Goal: Task Accomplishment & Management: Manage account settings

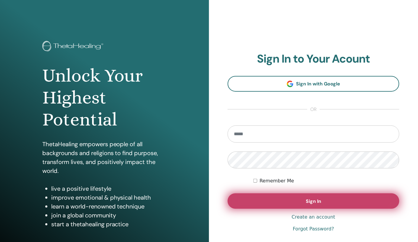
type input "**********"
click at [271, 202] on button "Sign In" at bounding box center [314, 200] width 172 height 15
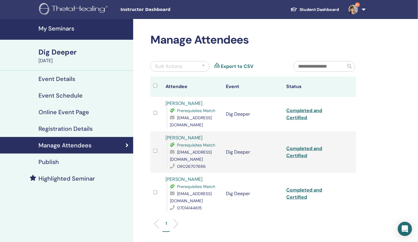
click at [65, 28] on h4 "My Seminars" at bounding box center [84, 28] width 91 height 7
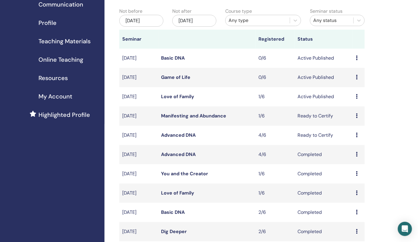
scroll to position [66, 0]
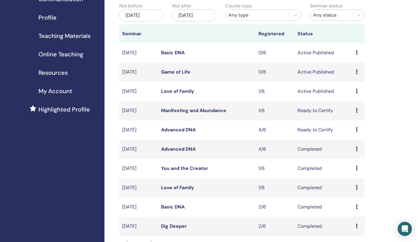
click at [356, 109] on icon at bounding box center [357, 110] width 2 height 5
click at [353, 132] on link "Attendees" at bounding box center [354, 132] width 23 height 6
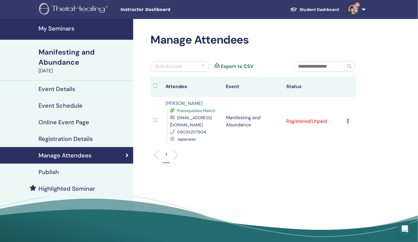
click at [348, 121] on icon at bounding box center [348, 121] width 2 height 5
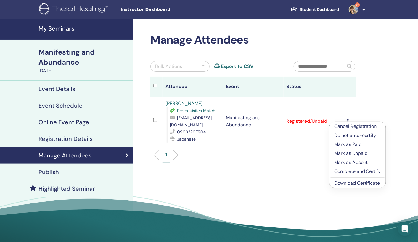
click at [345, 172] on p "Complete and Certify" at bounding box center [357, 171] width 47 height 7
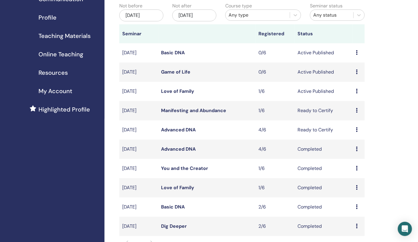
scroll to position [73, 0]
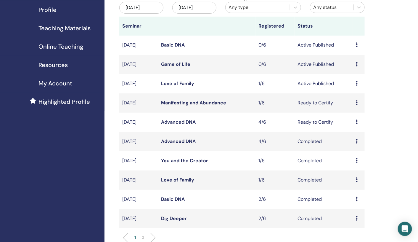
click at [359, 124] on div "Preview Edit Attendees Cancel" at bounding box center [359, 122] width 6 height 7
click at [356, 147] on link "Attendees" at bounding box center [357, 146] width 23 height 6
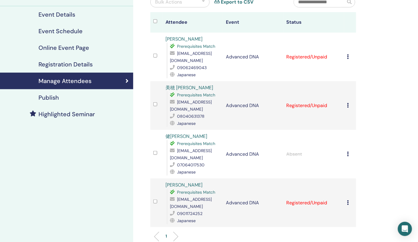
scroll to position [68, 0]
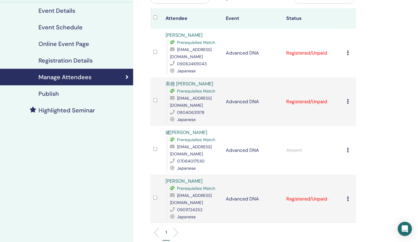
click at [349, 53] on div "Cancel Registration Do not auto-certify Mark as Paid Mark as Unpaid Mark as Abs…" at bounding box center [350, 52] width 6 height 7
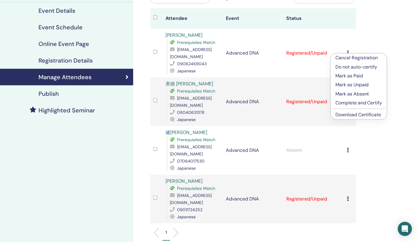
click at [349, 101] on p "Complete and Certify" at bounding box center [359, 102] width 47 height 7
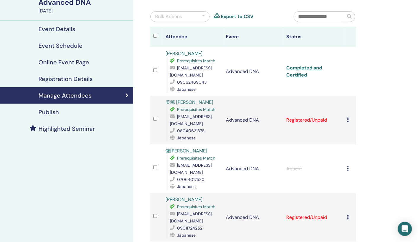
scroll to position [50, 0]
click at [348, 117] on icon at bounding box center [348, 119] width 2 height 5
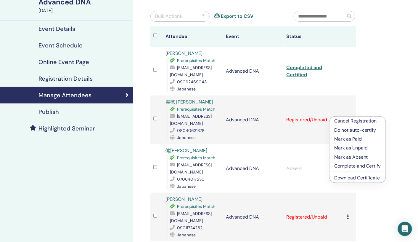
click at [343, 167] on p "Complete and Certify" at bounding box center [357, 165] width 47 height 7
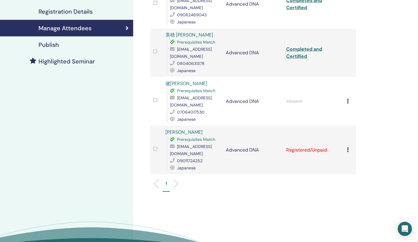
scroll to position [117, 0]
click at [349, 147] on icon at bounding box center [348, 149] width 2 height 5
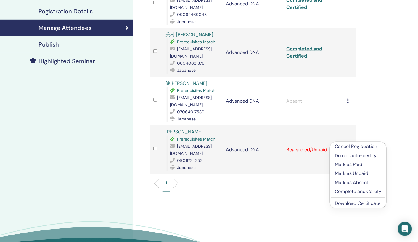
click at [349, 190] on p "Complete and Certify" at bounding box center [358, 191] width 47 height 7
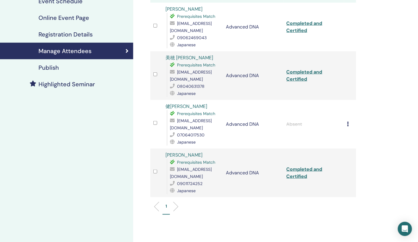
scroll to position [94, 0]
click at [349, 121] on div "Cancel Registration Do not auto-certify Mark as Paid Mark as Unpaid Mark as Abs…" at bounding box center [350, 124] width 6 height 7
click at [347, 116] on td "Cancel Registration Do not auto-certify Mark as Paid Mark as Unpaid Mark as Abs…" at bounding box center [350, 124] width 12 height 49
click at [348, 121] on icon at bounding box center [348, 123] width 2 height 5
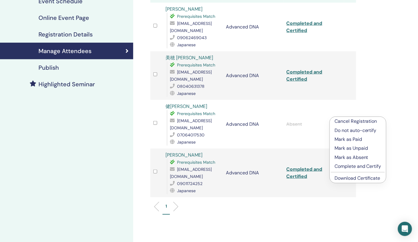
click at [351, 120] on p "Cancel Registration" at bounding box center [358, 121] width 47 height 7
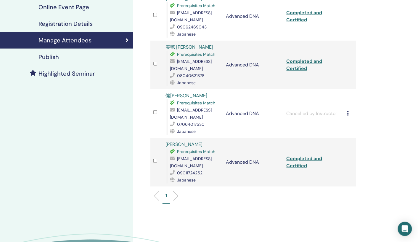
scroll to position [105, 0]
click at [349, 110] on div "Cancel Registration Do not auto-certify Mark as Paid Mark as Unpaid Mark as Abs…" at bounding box center [350, 113] width 6 height 7
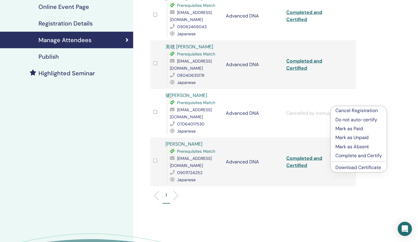
click at [374, 82] on div "Manage Attendees Bulk Actions Export to CSV Attendee Event Status [PERSON_NAME]…" at bounding box center [272, 103] width 279 height 379
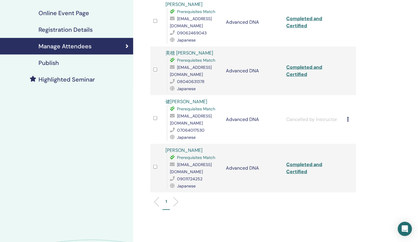
scroll to position [97, 0]
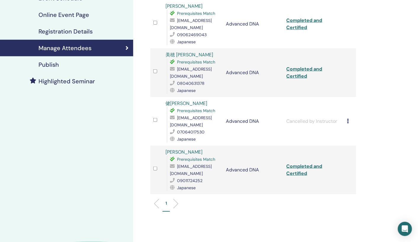
click at [382, 158] on div "Manage Attendees Bulk Actions Export to CSV Attendee Event Status [PERSON_NAME]…" at bounding box center [272, 111] width 279 height 379
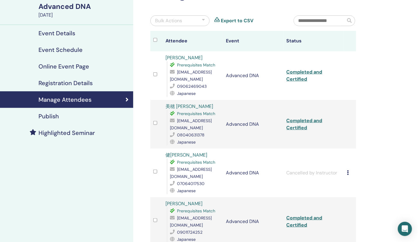
scroll to position [0, 0]
